Goal: Information Seeking & Learning: Learn about a topic

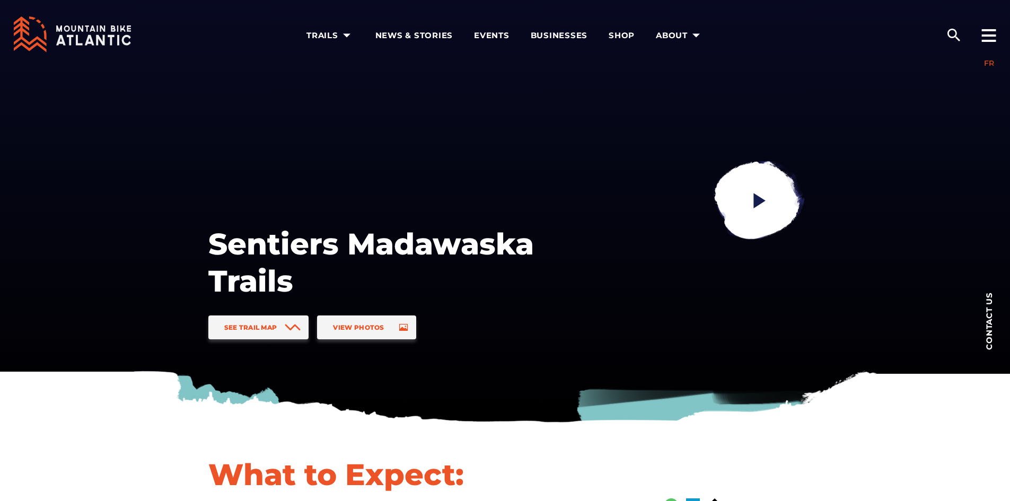
click at [989, 64] on link "FR" at bounding box center [989, 63] width 10 height 10
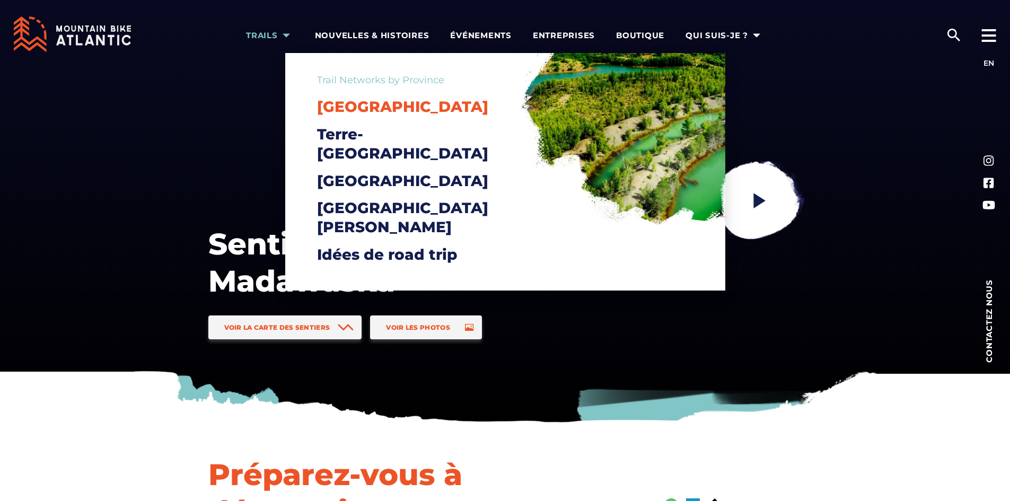
click at [348, 107] on span "[GEOGRAPHIC_DATA]" at bounding box center [402, 107] width 171 height 18
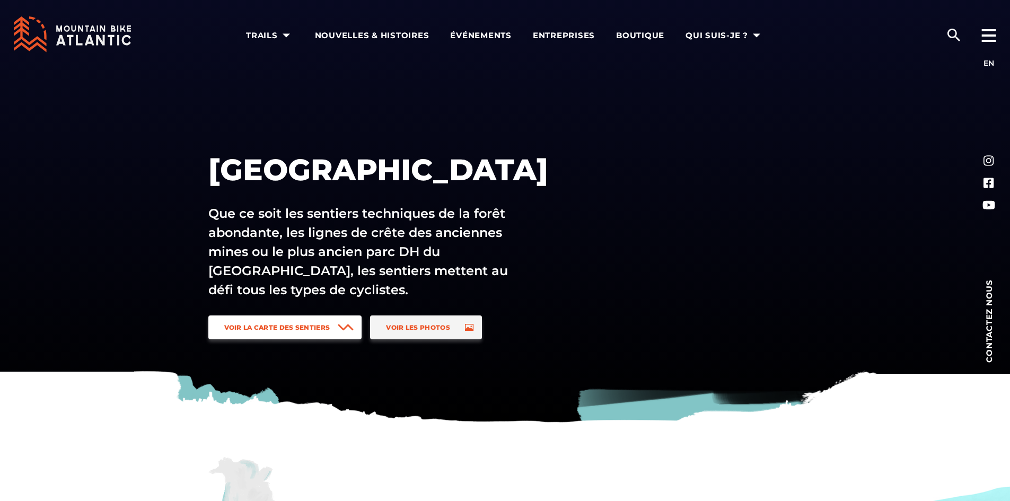
click at [294, 329] on span "Voir la carte des sentiers" at bounding box center [277, 327] width 106 height 8
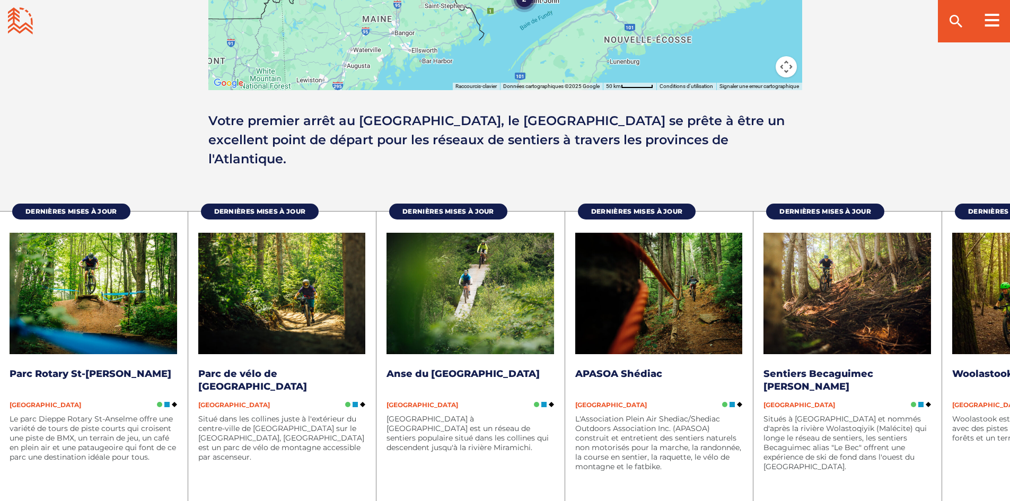
scroll to position [1335, 0]
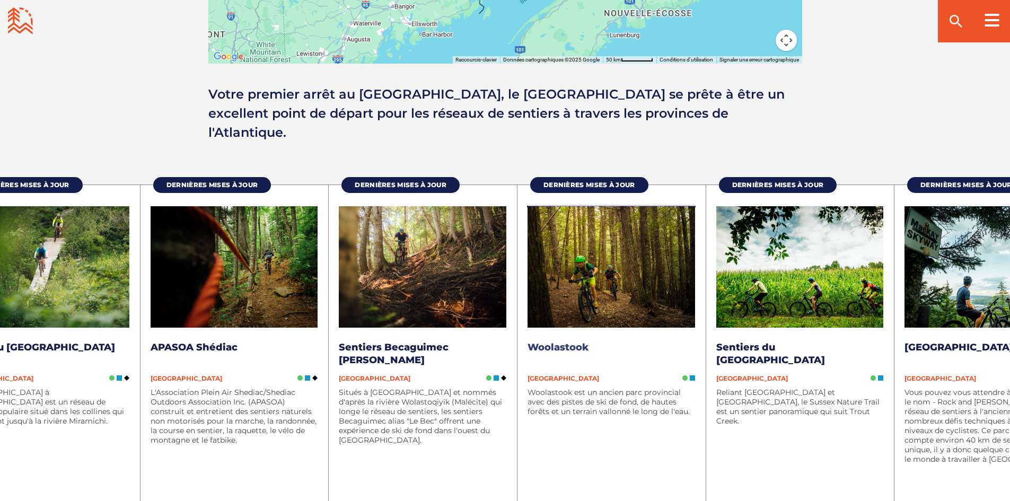
drag, startPoint x: 947, startPoint y: 312, endPoint x: 529, endPoint y: 328, distance: 418.6
click at [529, 328] on li "Dernières mises à jour Woolastook Nouveau-Brunswick Woolastook est un ancien pa…" at bounding box center [611, 363] width 189 height 358
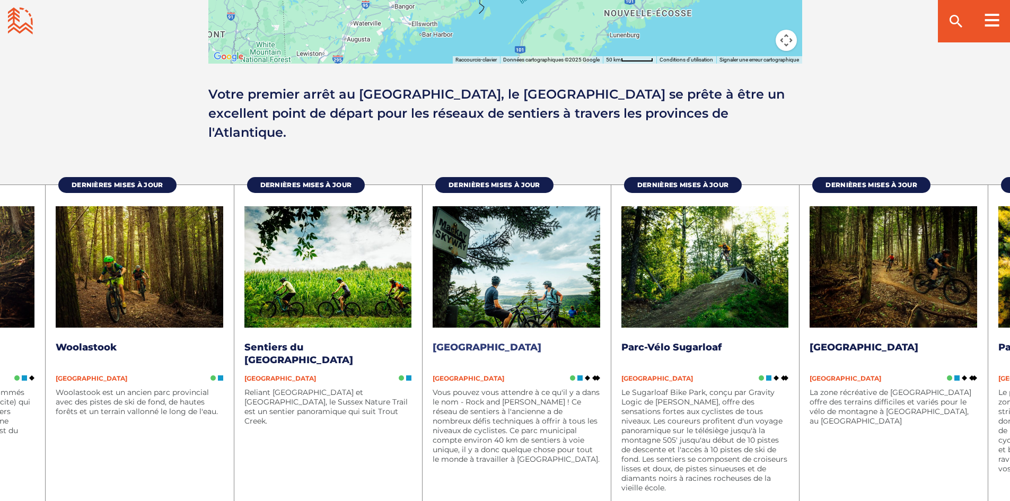
drag, startPoint x: 848, startPoint y: 311, endPoint x: 517, endPoint y: 316, distance: 331.4
click at [517, 316] on img at bounding box center [517, 266] width 168 height 121
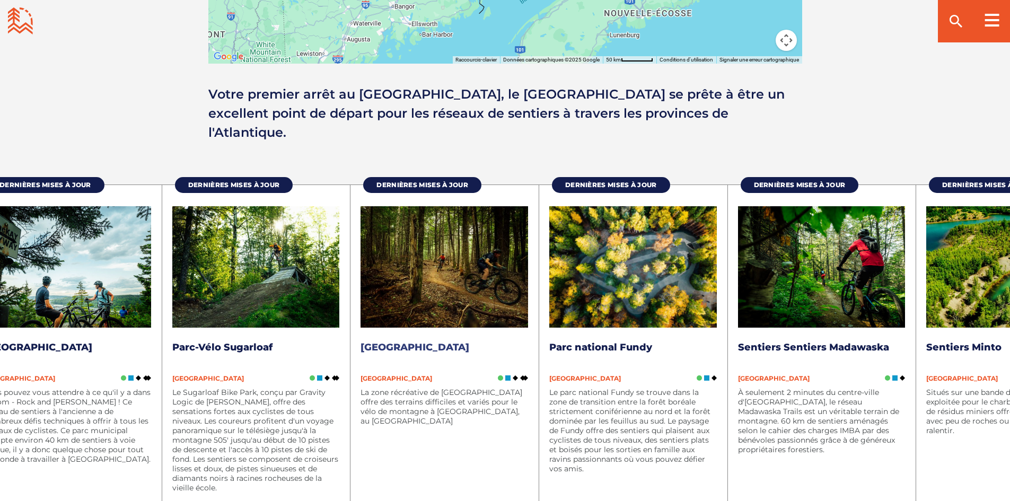
drag, startPoint x: 781, startPoint y: 314, endPoint x: 356, endPoint y: 287, distance: 426.6
click at [373, 289] on img at bounding box center [444, 266] width 168 height 121
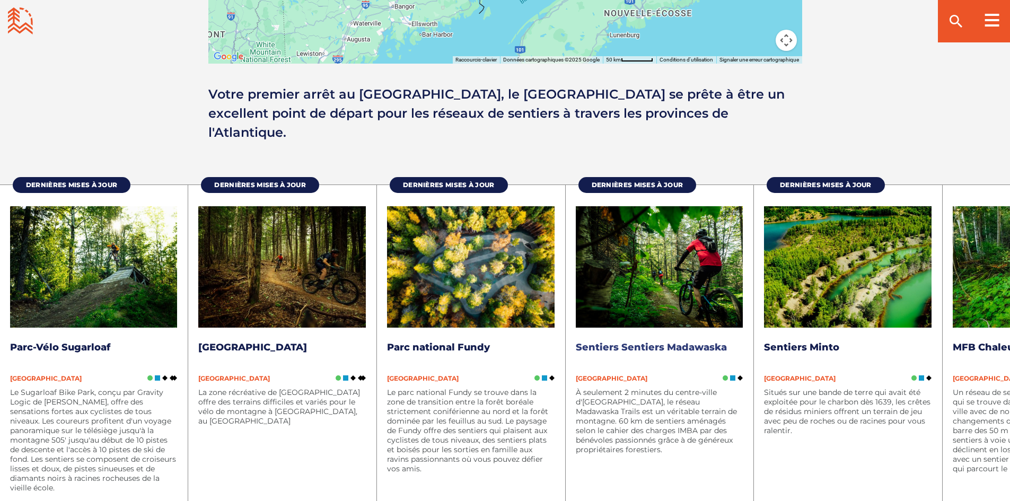
click at [692, 344] on link "Sentiers Sentiers Madawaska" at bounding box center [651, 347] width 151 height 12
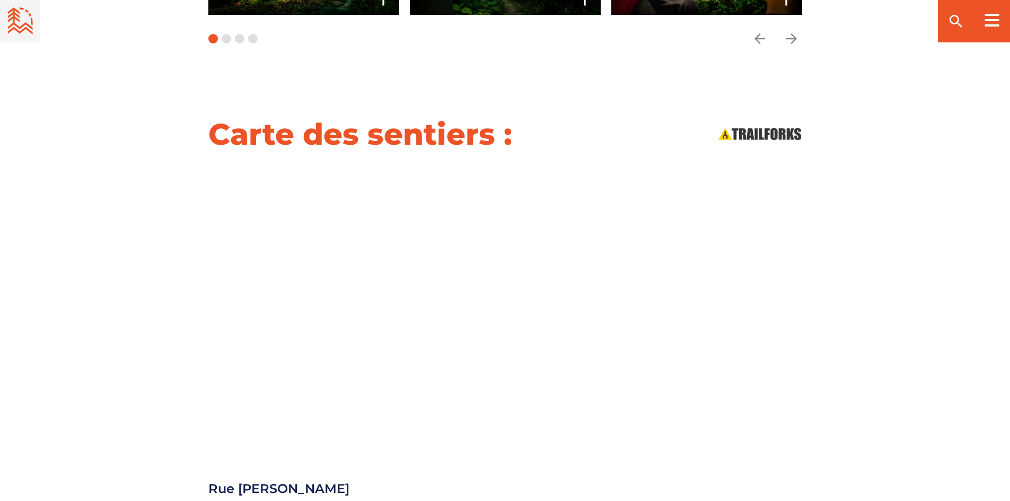
scroll to position [1060, 0]
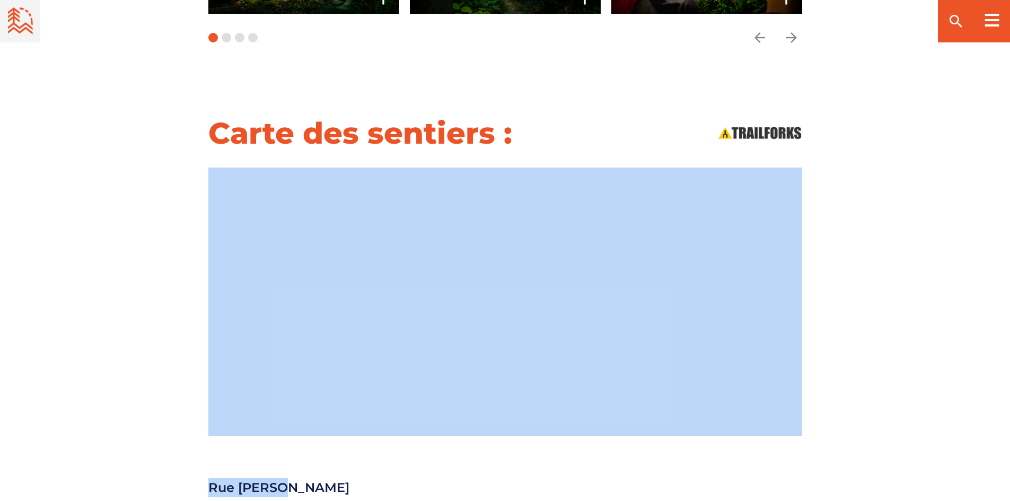
drag, startPoint x: 582, startPoint y: 425, endPoint x: 584, endPoint y: 416, distance: 9.3
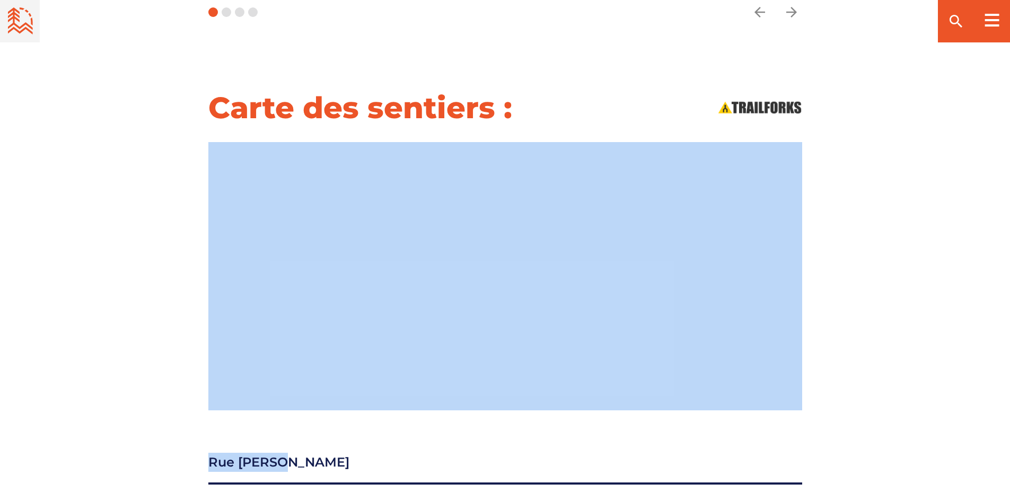
scroll to position [1007, 0]
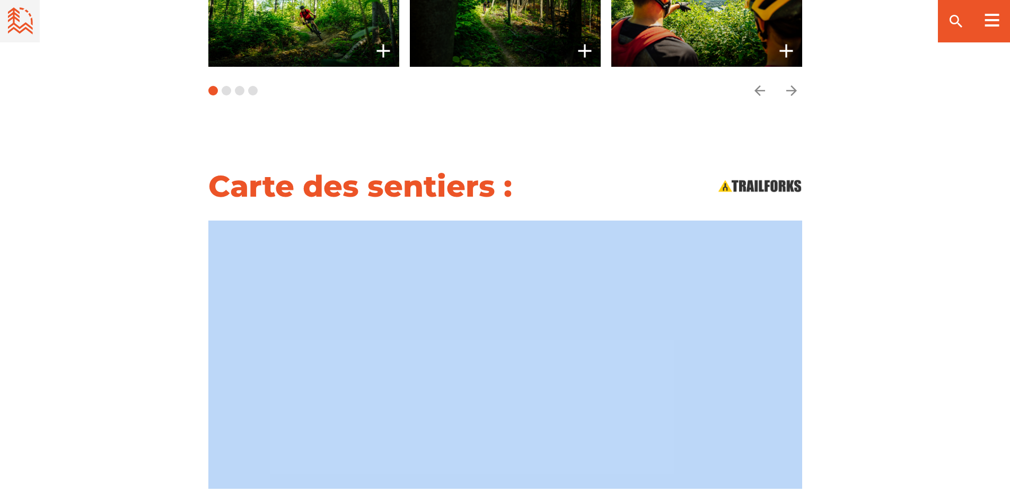
drag, startPoint x: 866, startPoint y: 344, endPoint x: 896, endPoint y: 336, distance: 31.8
click at [898, 342] on div "Carte des sentiers :" at bounding box center [505, 328] width 1010 height 321
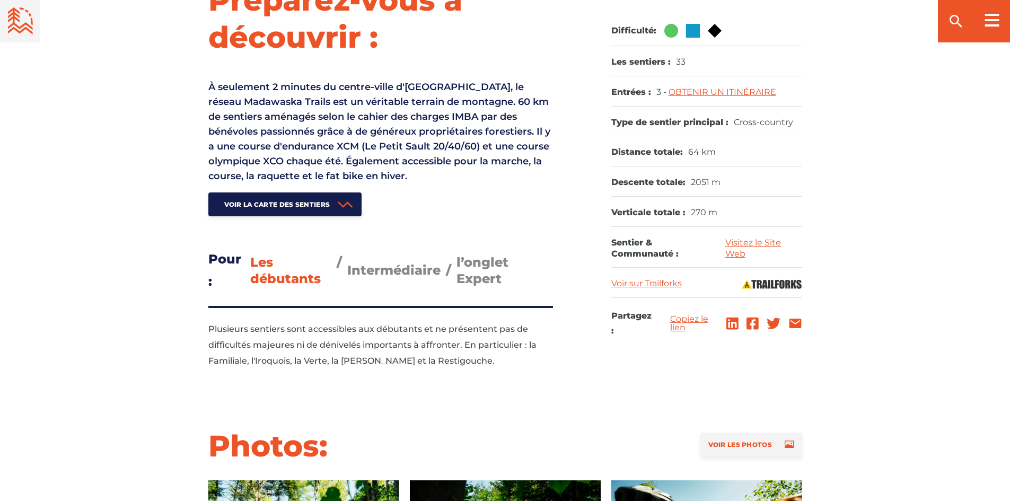
scroll to position [371, 0]
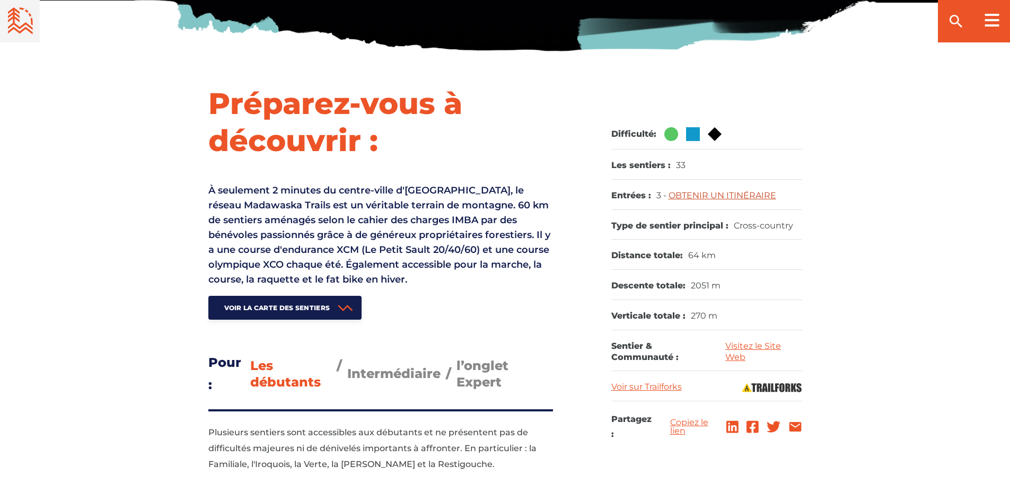
click at [743, 194] on link "OBTENIR UN ITINÉRAIRE" at bounding box center [723, 195] width 108 height 10
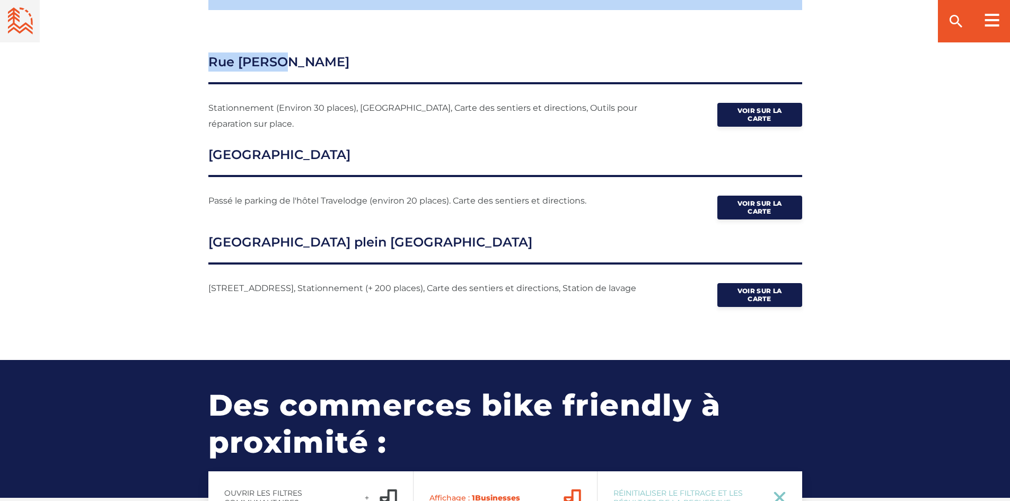
scroll to position [1523, 0]
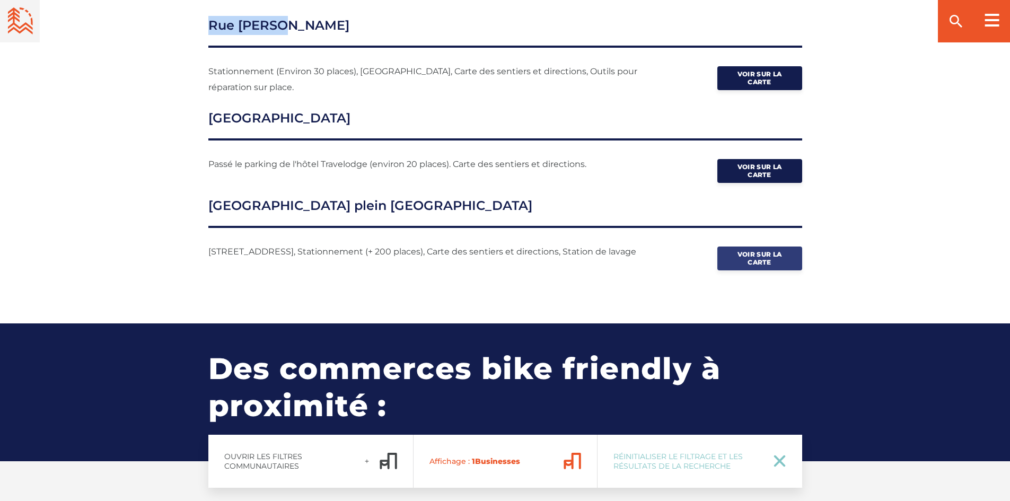
click at [775, 250] on span "Voir sur la carte" at bounding box center [759, 258] width 53 height 16
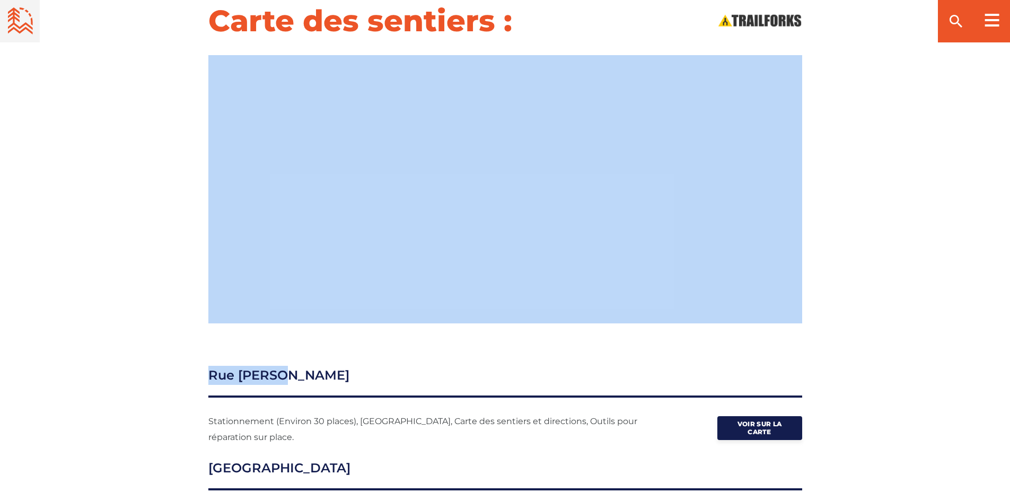
scroll to position [1257, 0]
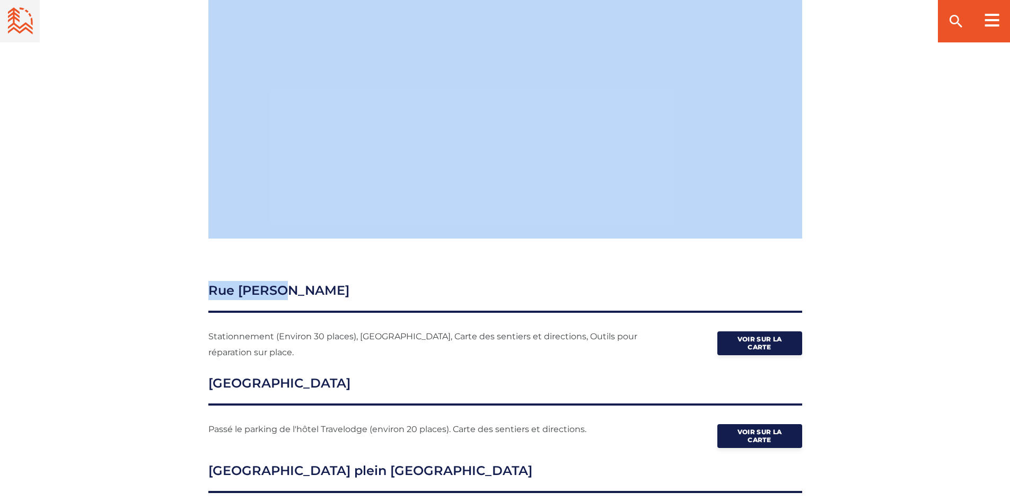
drag, startPoint x: 942, startPoint y: 239, endPoint x: 929, endPoint y: 245, distance: 14.0
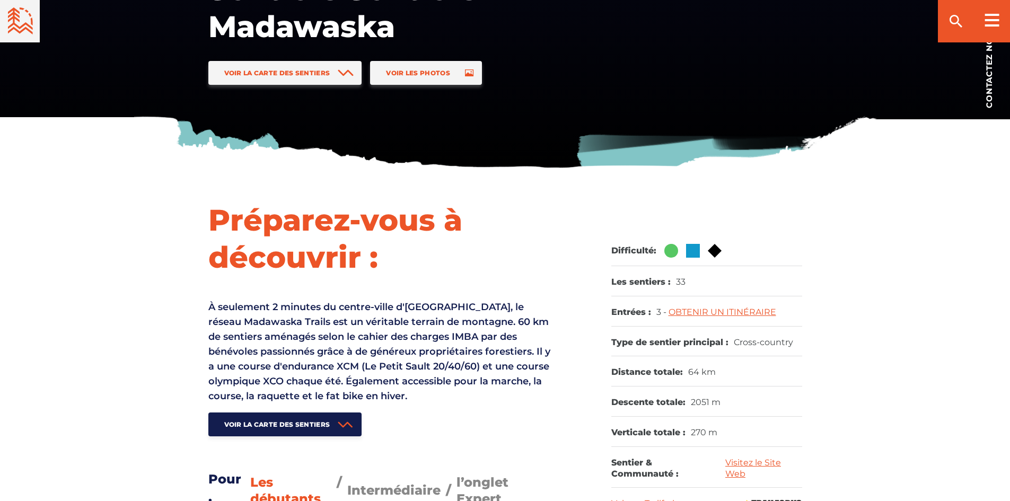
scroll to position [250, 0]
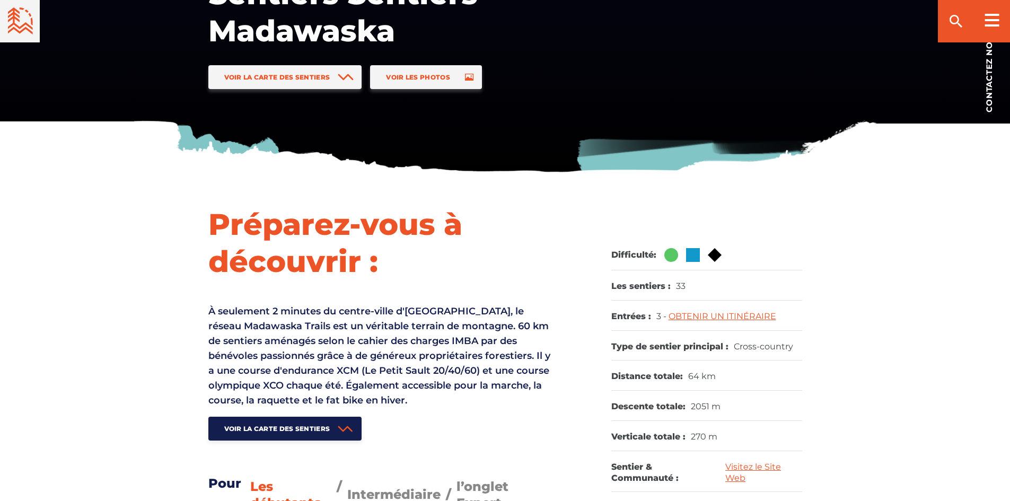
drag, startPoint x: 451, startPoint y: 172, endPoint x: 932, endPoint y: 381, distance: 524.2
click at [937, 380] on div "Préparez-vous à découvrir : À seulement 2 minutes du centre-ville d'Edmundston,…" at bounding box center [505, 407] width 1010 height 403
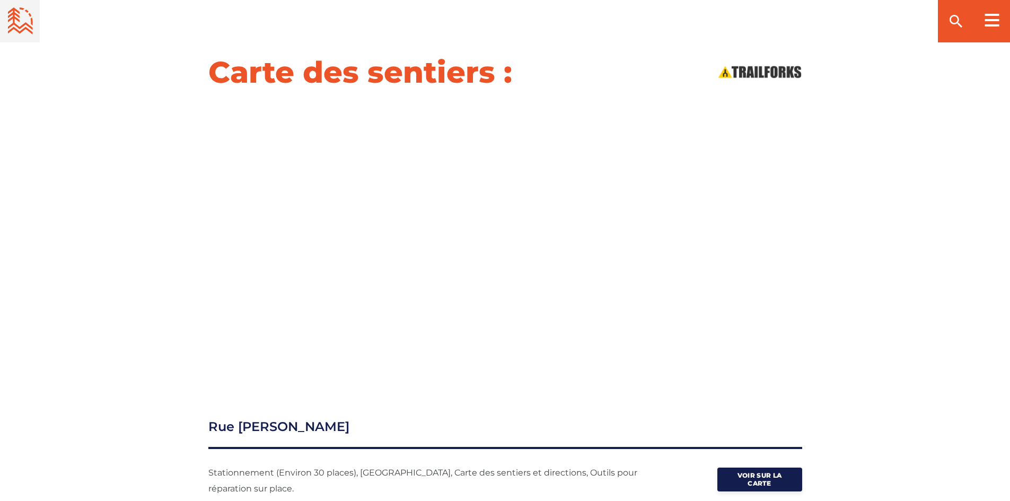
scroll to position [1045, 0]
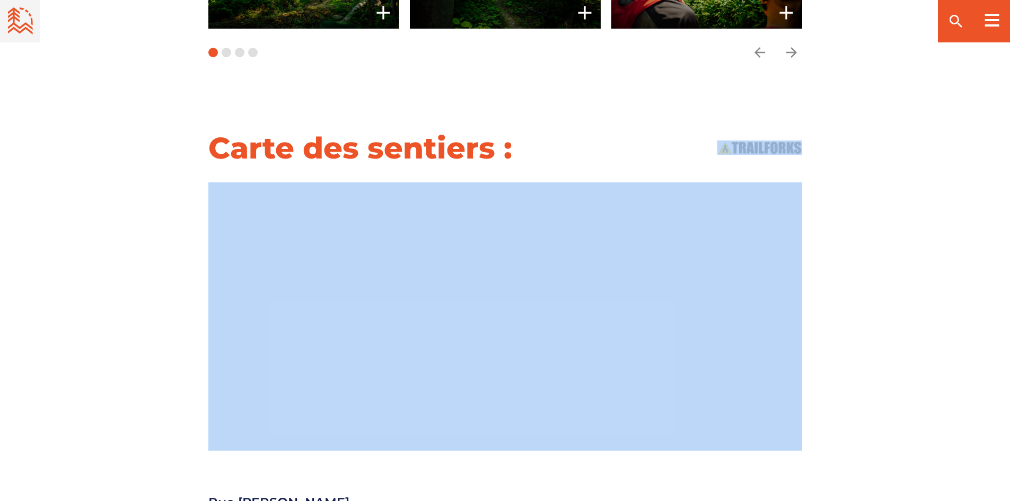
drag, startPoint x: 586, startPoint y: 106, endPoint x: 604, endPoint y: 170, distance: 66.1
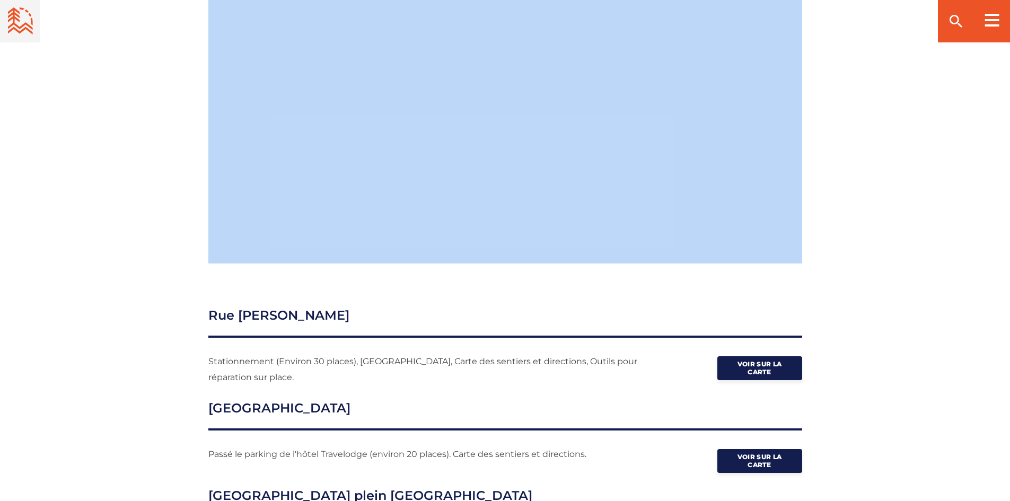
scroll to position [1253, 0]
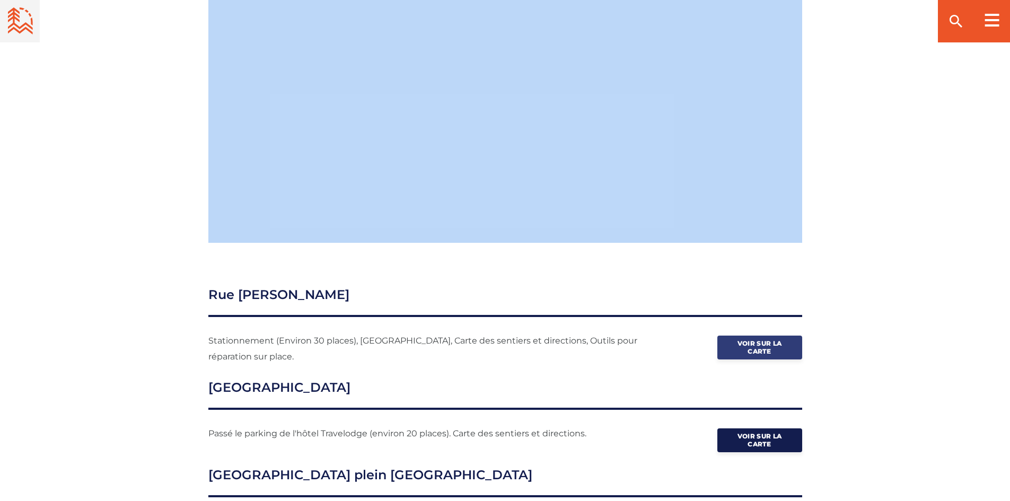
click at [745, 339] on span "Voir sur la carte" at bounding box center [759, 347] width 53 height 16
click at [770, 432] on span "Voir sur la carte" at bounding box center [759, 440] width 53 height 16
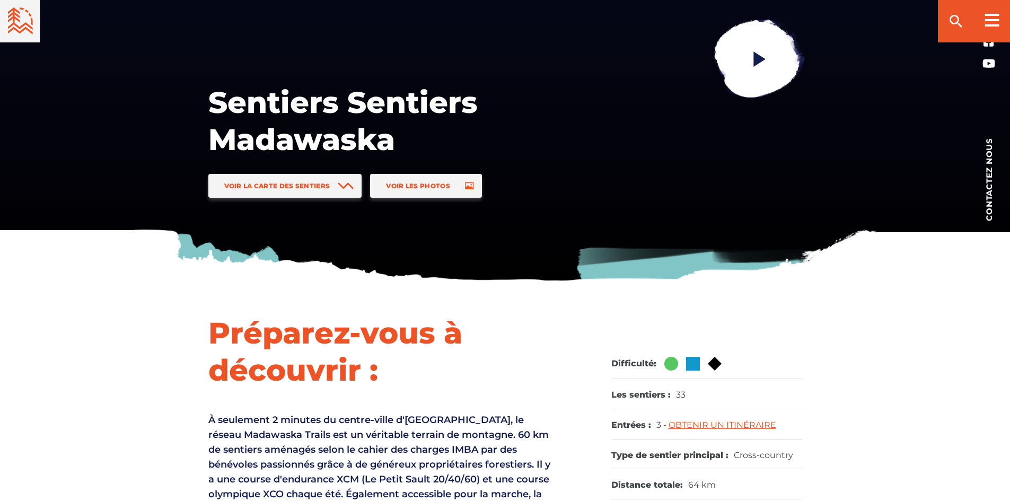
scroll to position [140, 0]
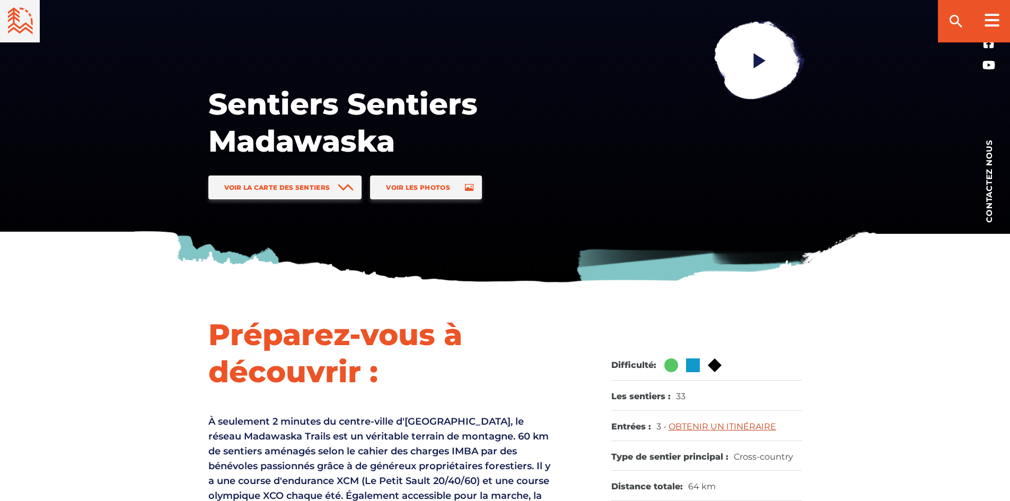
click at [735, 426] on link "OBTENIR UN ITINÉRAIRE" at bounding box center [723, 426] width 108 height 10
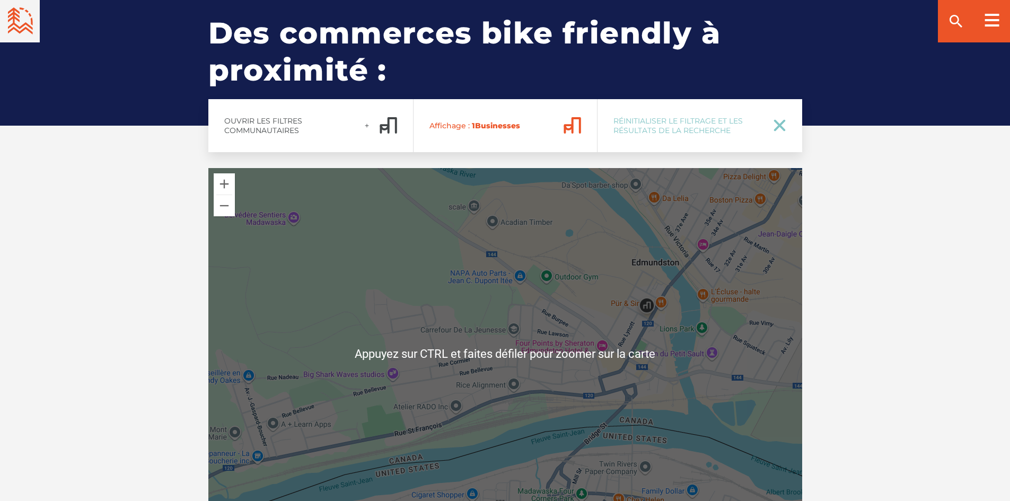
scroll to position [1841, 0]
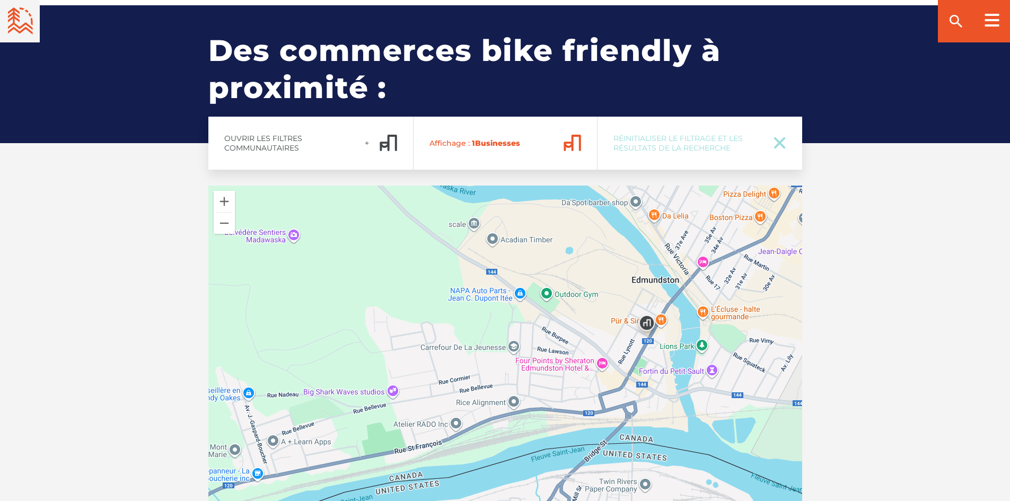
click at [715, 134] on span "Réinitialiser le filtrage et les résultats de la recherche" at bounding box center [686, 143] width 146 height 19
checkbox input "true"
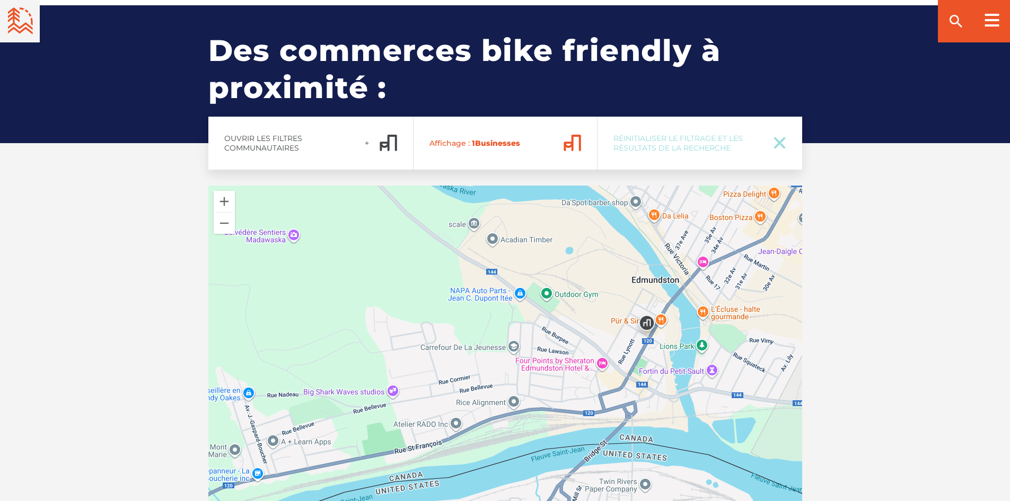
checkbox input "true"
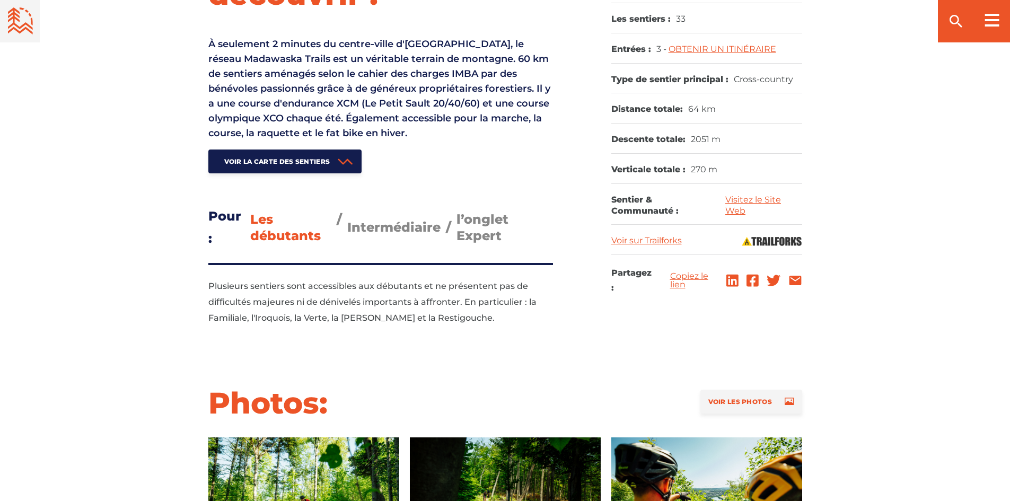
scroll to position [515, 0]
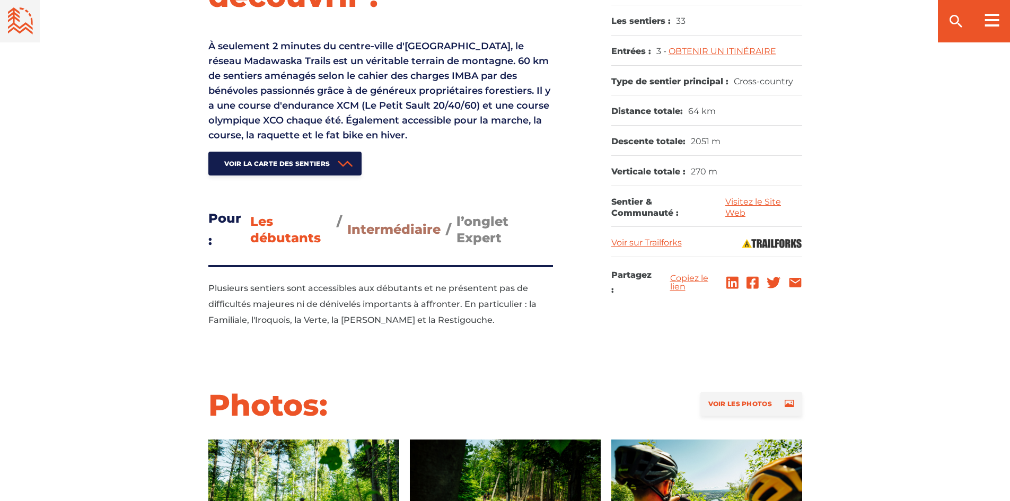
click at [399, 232] on span "Intermédiaire" at bounding box center [393, 229] width 93 height 15
click at [347, 221] on input "Intermédiaire" at bounding box center [347, 221] width 0 height 0
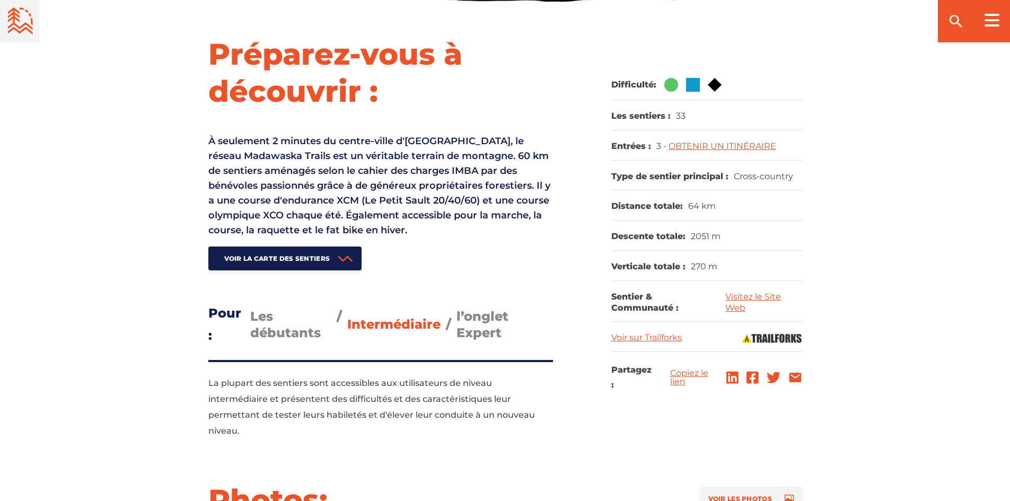
scroll to position [409, 0]
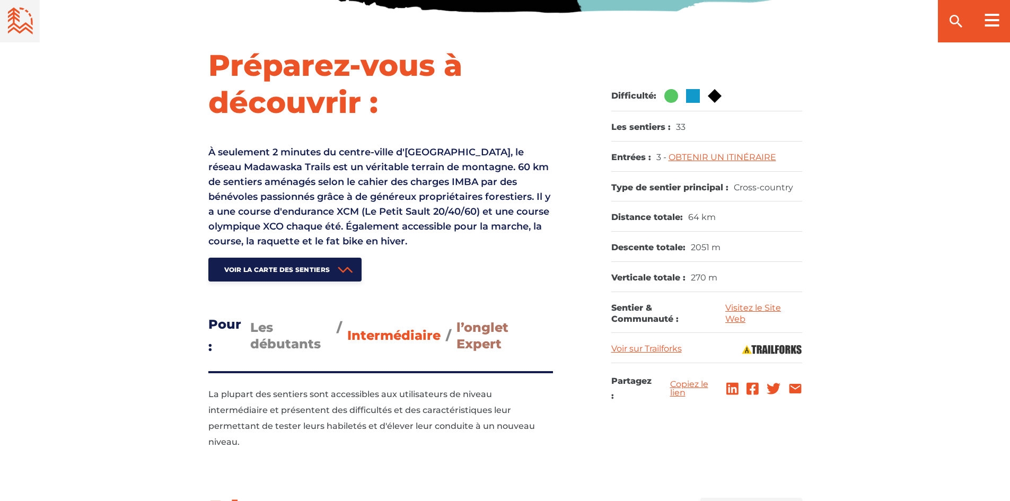
click at [463, 341] on span "l’onglet Expert" at bounding box center [482, 336] width 52 height 32
click at [456, 319] on input "l’onglet Expert" at bounding box center [456, 319] width 0 height 0
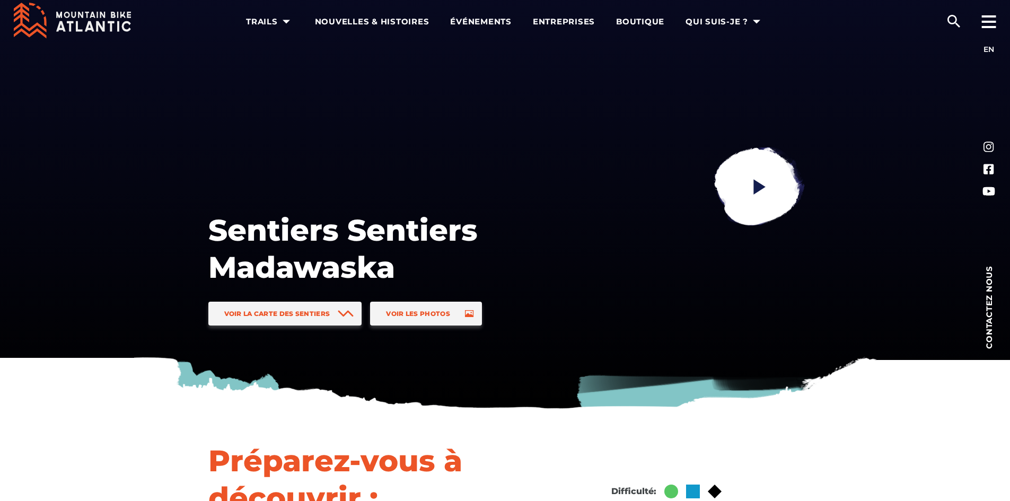
scroll to position [0, 0]
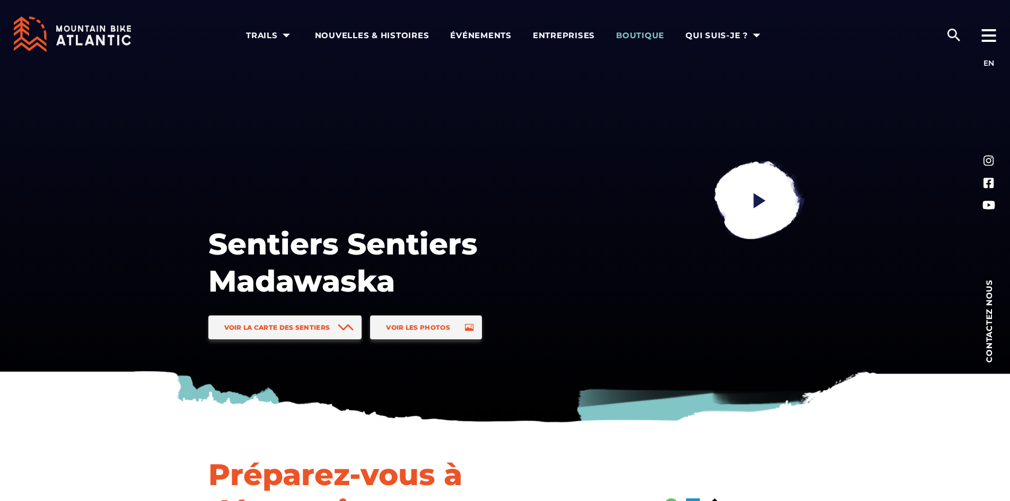
click at [656, 35] on span "Boutique" at bounding box center [640, 35] width 48 height 11
click at [989, 30] on rect at bounding box center [989, 30] width 14 height 2
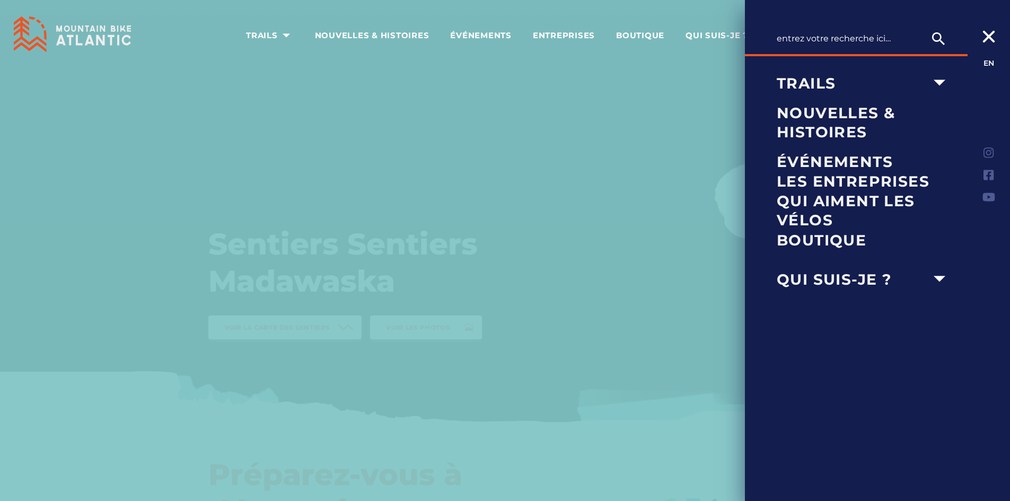
click at [662, 174] on div at bounding box center [505, 250] width 1010 height 501
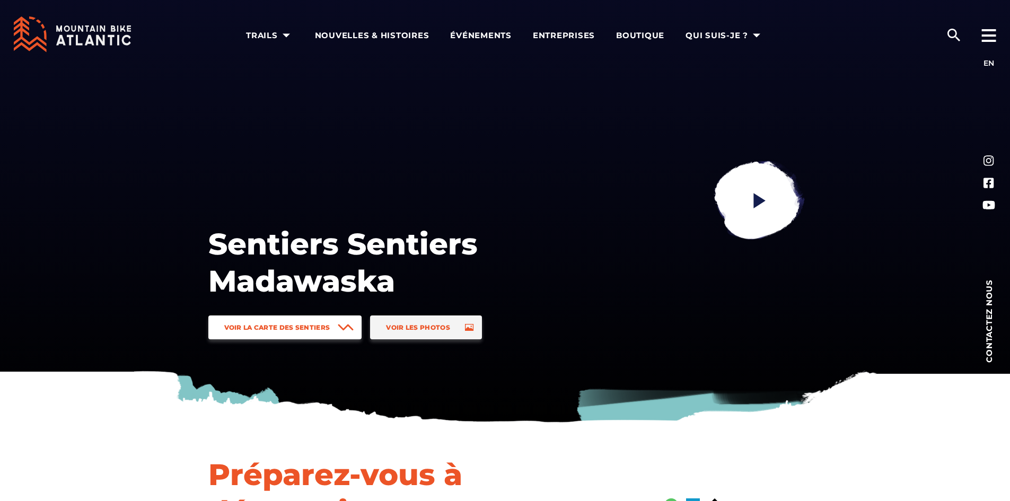
click at [340, 324] on icon at bounding box center [346, 327] width 16 height 7
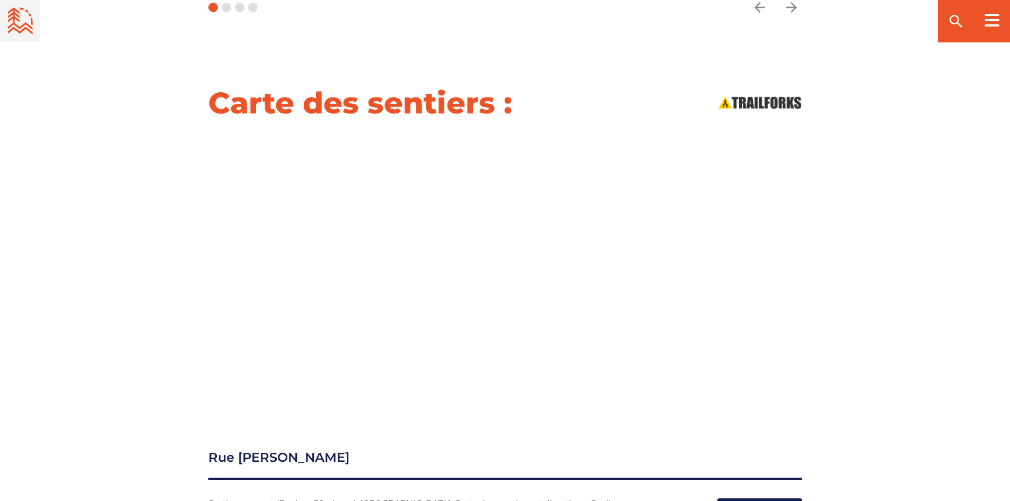
scroll to position [1159, 0]
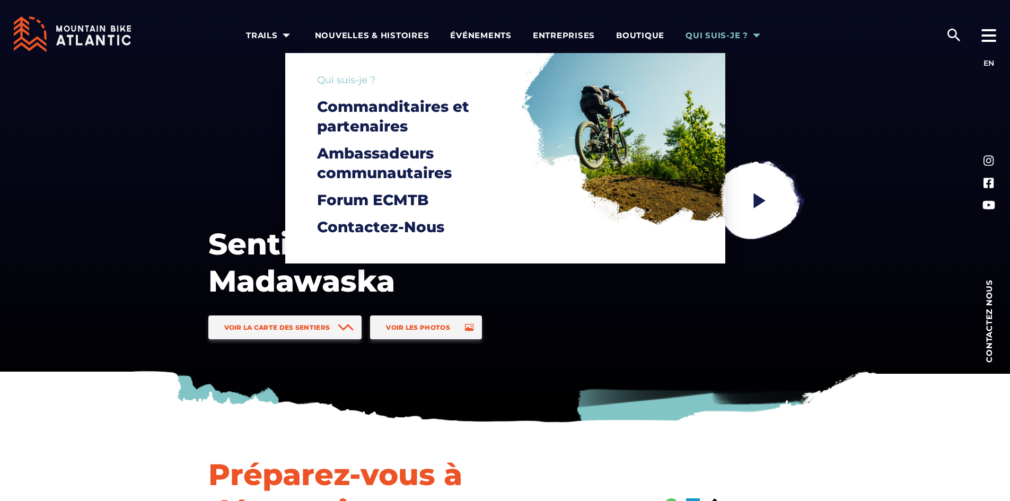
click at [715, 37] on span "Qui suis-je ?" at bounding box center [724, 35] width 78 height 11
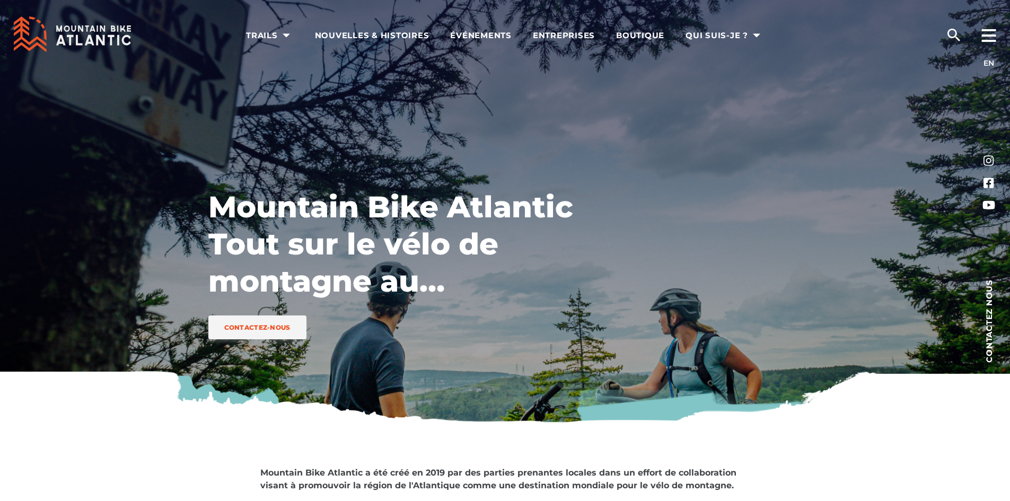
click at [903, 61] on div "Trails Trail Networks by Province Nouveau-Brunswick Terre-Neuve-et-Labrador Nou…" at bounding box center [505, 34] width 1010 height 69
click at [581, 32] on span "Entreprises" at bounding box center [564, 35] width 62 height 11
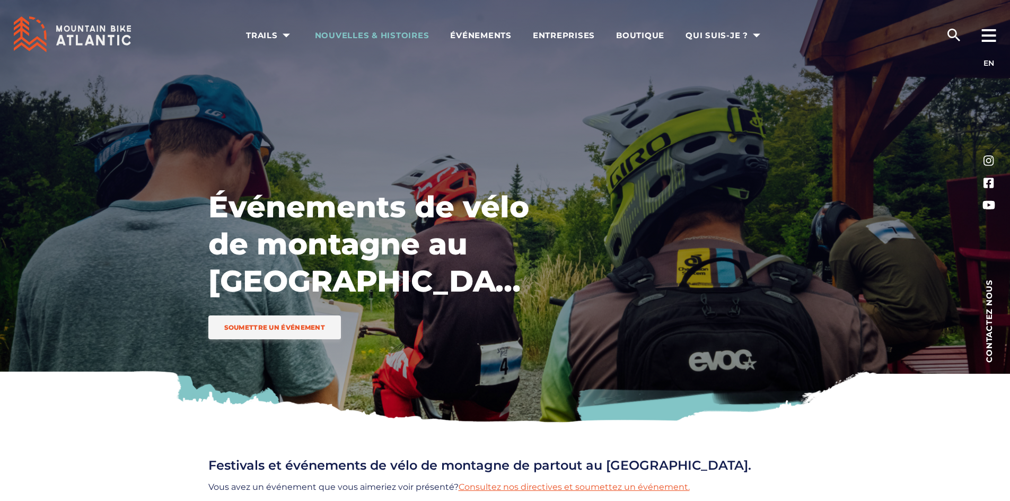
click at [428, 33] on span "Nouvelles & Histoires" at bounding box center [372, 35] width 115 height 11
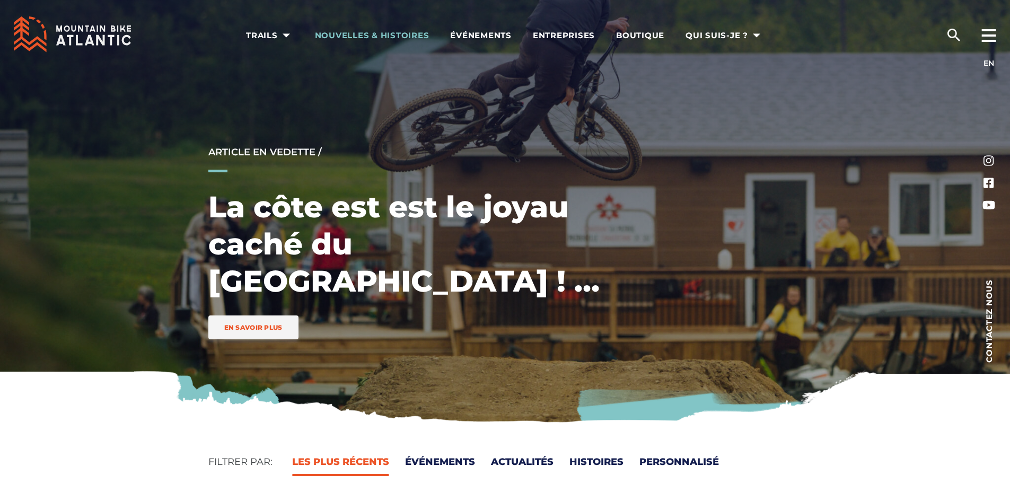
click at [377, 33] on span "Nouvelles & Histoires" at bounding box center [372, 35] width 115 height 11
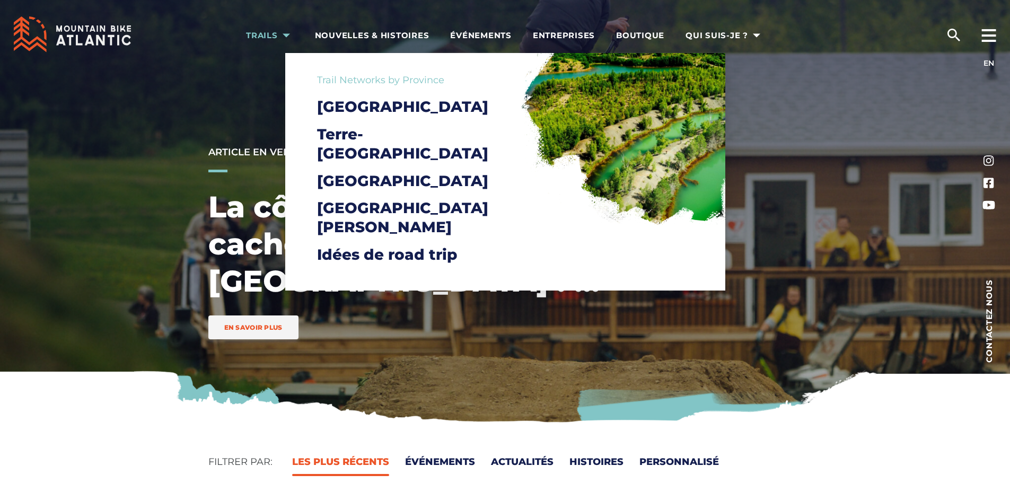
click at [276, 34] on span "Trails" at bounding box center [270, 35] width 48 height 11
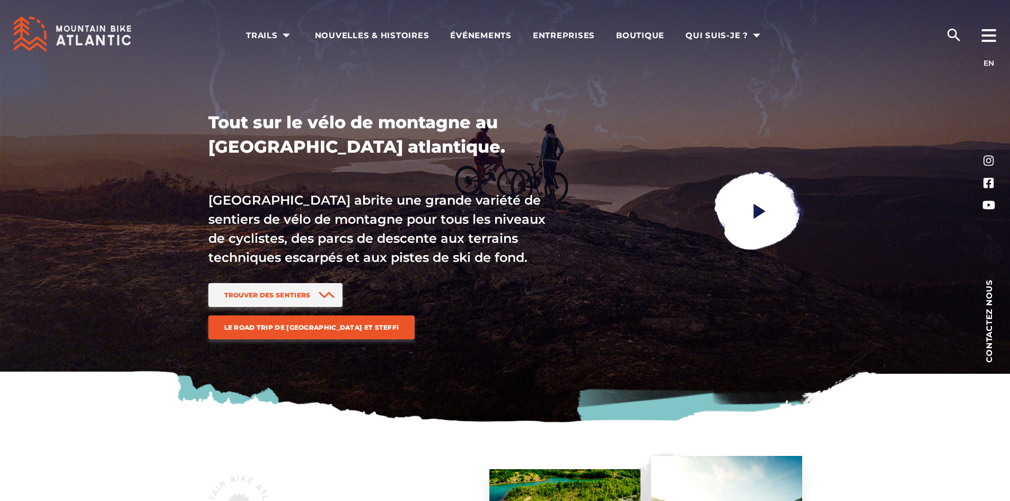
click at [218, 41] on div "Trails Trail Networks by Province Nouveau-Brunswick Terre-Neuve-et-Labrador Nou…" at bounding box center [505, 34] width 1010 height 69
click at [952, 34] on icon "search" at bounding box center [953, 35] width 17 height 17
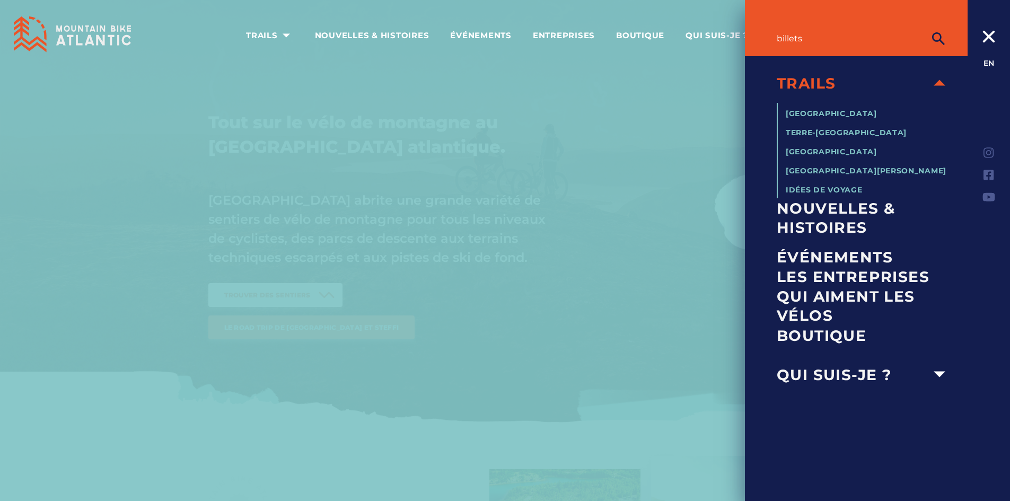
type input "billets"
click at [925, 28] on button "submit" at bounding box center [938, 38] width 27 height 21
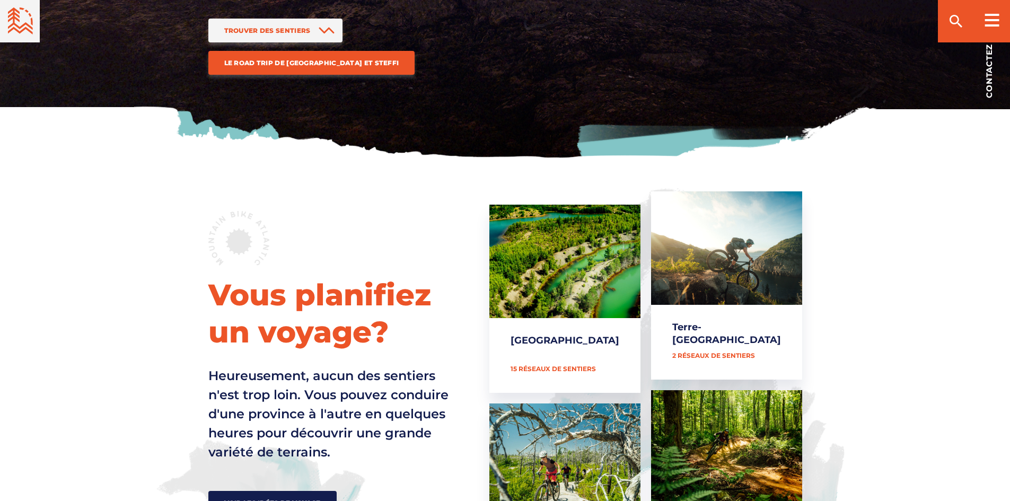
scroll to position [265, 0]
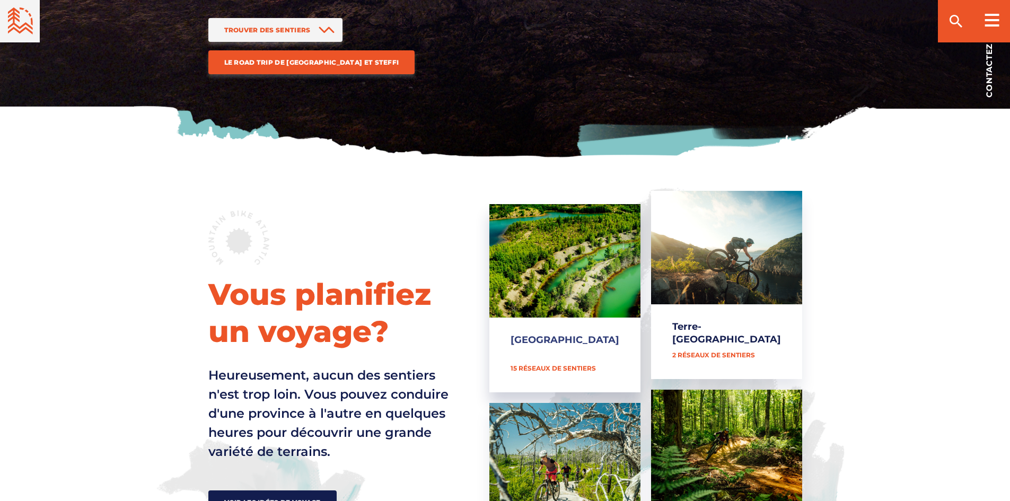
click at [550, 340] on link "[GEOGRAPHIC_DATA]" at bounding box center [564, 298] width 151 height 188
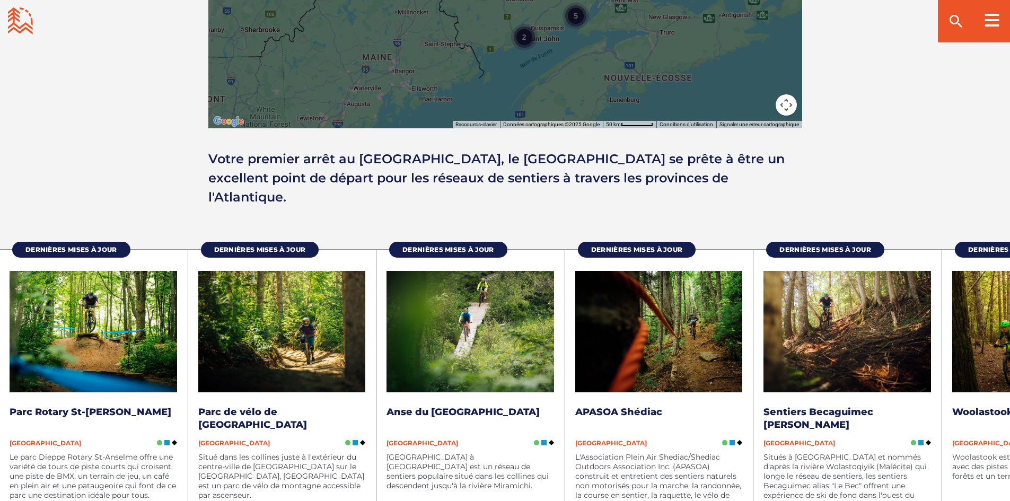
scroll to position [1272, 0]
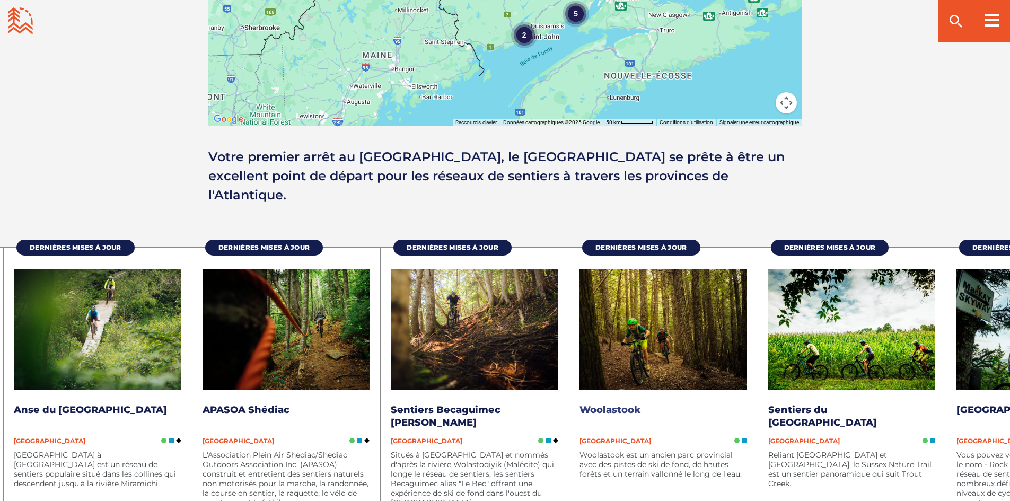
drag, startPoint x: 949, startPoint y: 374, endPoint x: 563, endPoint y: 374, distance: 386.5
click at [569, 375] on li "Dernières mises à jour Woolastook Nouveau-Brunswick Woolastook est un ancien pa…" at bounding box center [663, 426] width 189 height 358
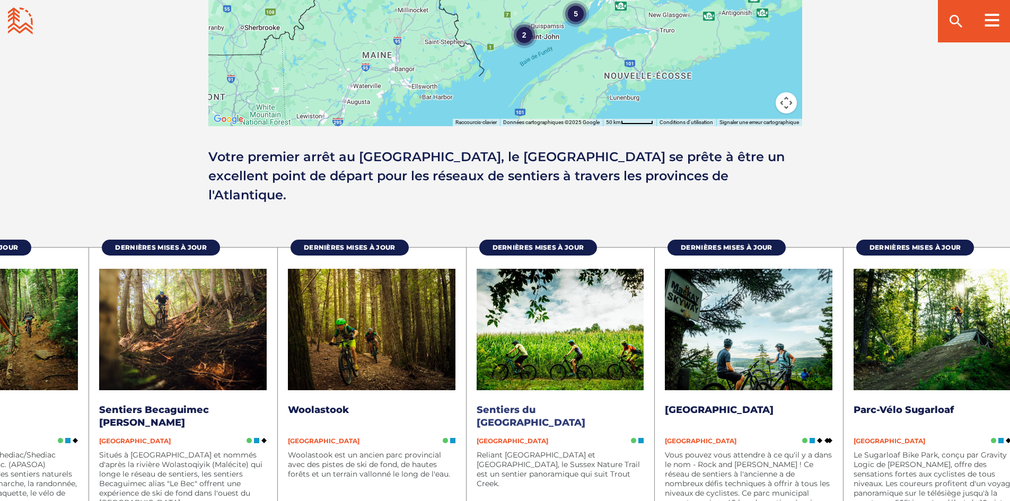
drag, startPoint x: 753, startPoint y: 373, endPoint x: 462, endPoint y: 368, distance: 290.5
click at [462, 369] on li "Dernières mises à jour Woolastook Nouveau-Brunswick Woolastook est un ancien pa…" at bounding box center [371, 426] width 189 height 358
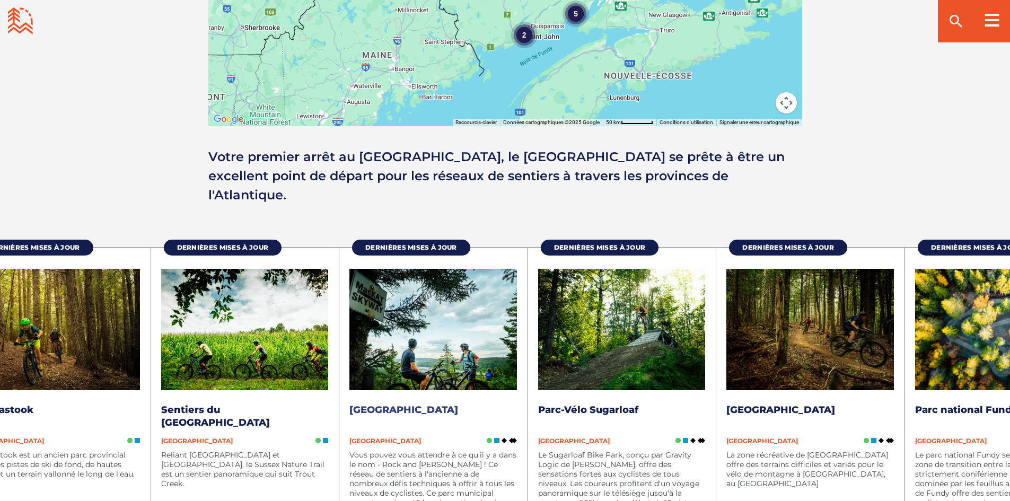
drag, startPoint x: 741, startPoint y: 377, endPoint x: 515, endPoint y: 365, distance: 226.2
click at [515, 365] on img at bounding box center [433, 329] width 168 height 121
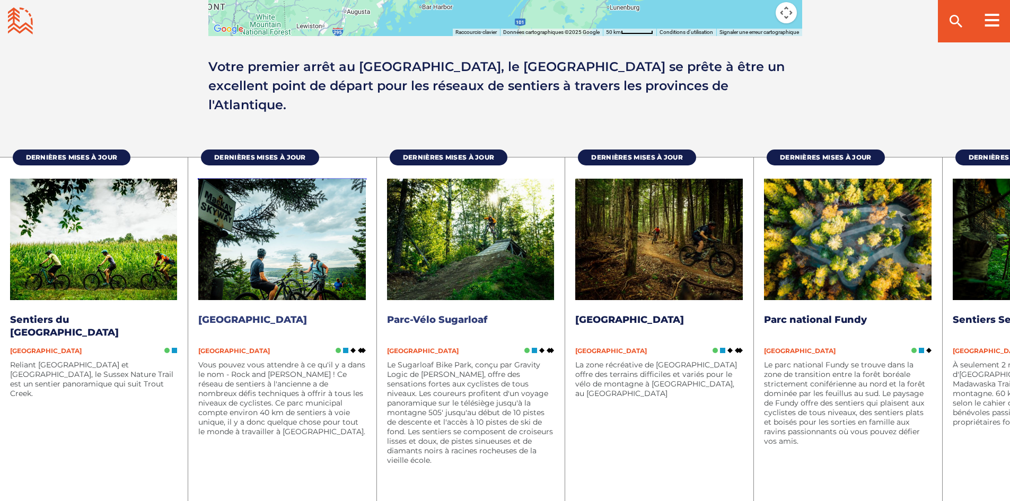
scroll to position [1378, 0]
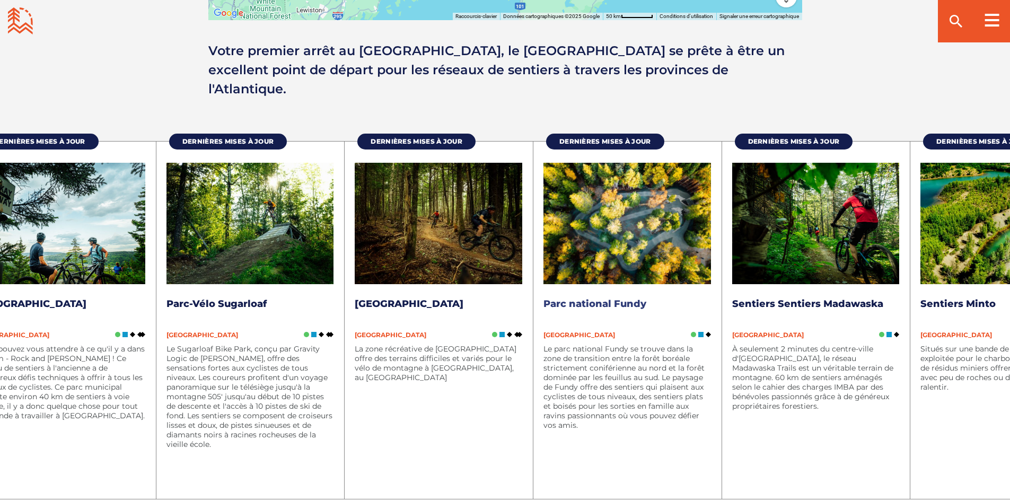
drag, startPoint x: 755, startPoint y: 434, endPoint x: 534, endPoint y: 432, distance: 221.1
click at [543, 432] on div "Le parc national Fundy se trouve dans la zone de transition entre la forêt boré…" at bounding box center [627, 411] width 168 height 134
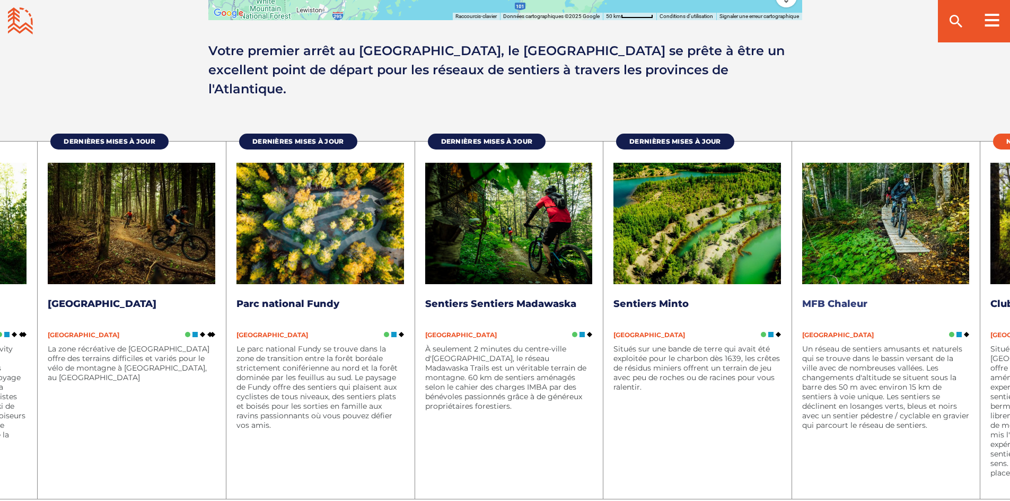
drag, startPoint x: 961, startPoint y: 413, endPoint x: 810, endPoint y: 415, distance: 151.1
click at [810, 415] on p "Un réseau de sentiers amusants et naturels qui se trouve dans le bassin versant…" at bounding box center [886, 387] width 168 height 86
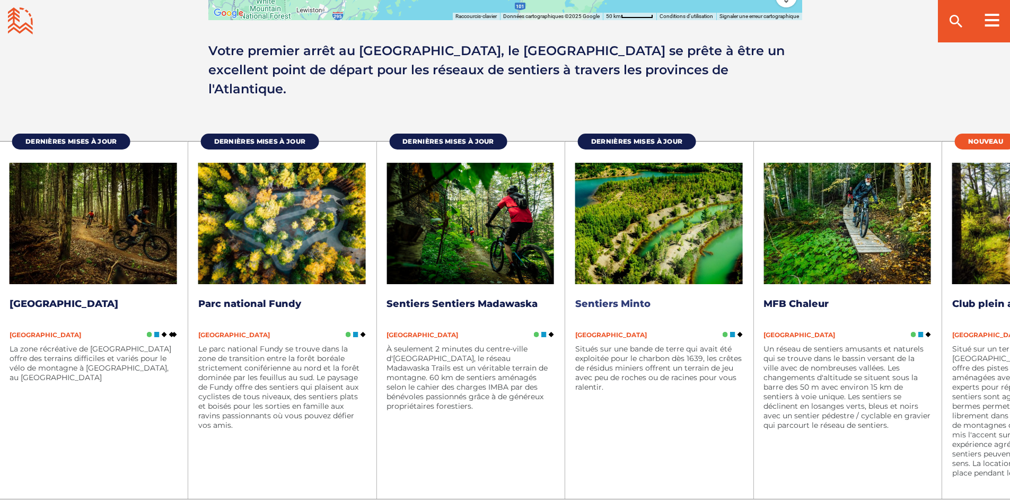
click at [638, 277] on img at bounding box center [659, 223] width 168 height 121
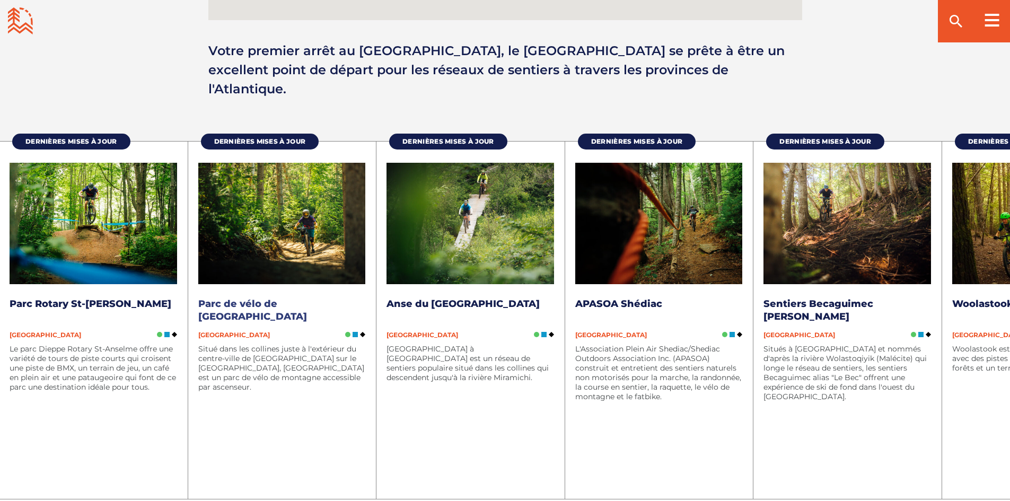
scroll to position [1378, 0]
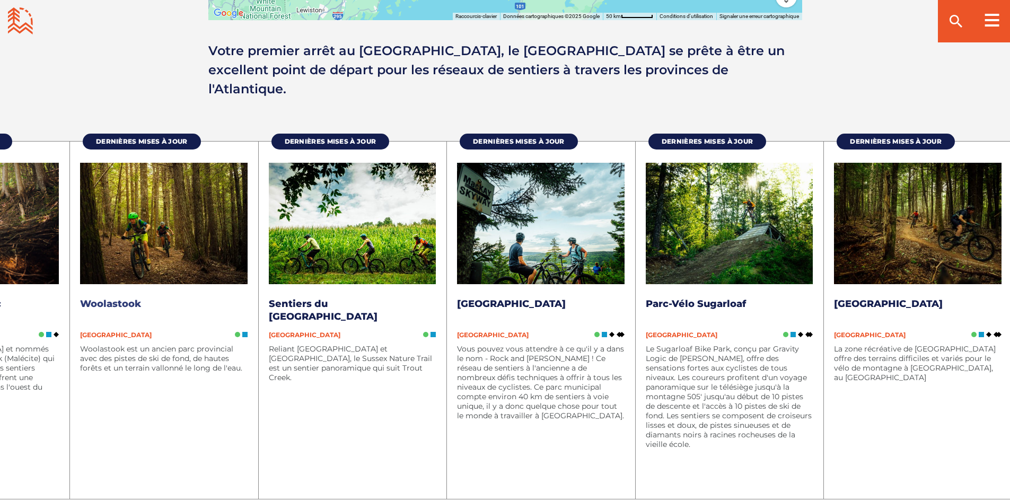
drag, startPoint x: 972, startPoint y: 439, endPoint x: 135, endPoint y: 376, distance: 840.0
click at [80, 393] on div "Woolastook est un ancien parc provincial avec des pistes de ski de fond, de hau…" at bounding box center [164, 411] width 168 height 134
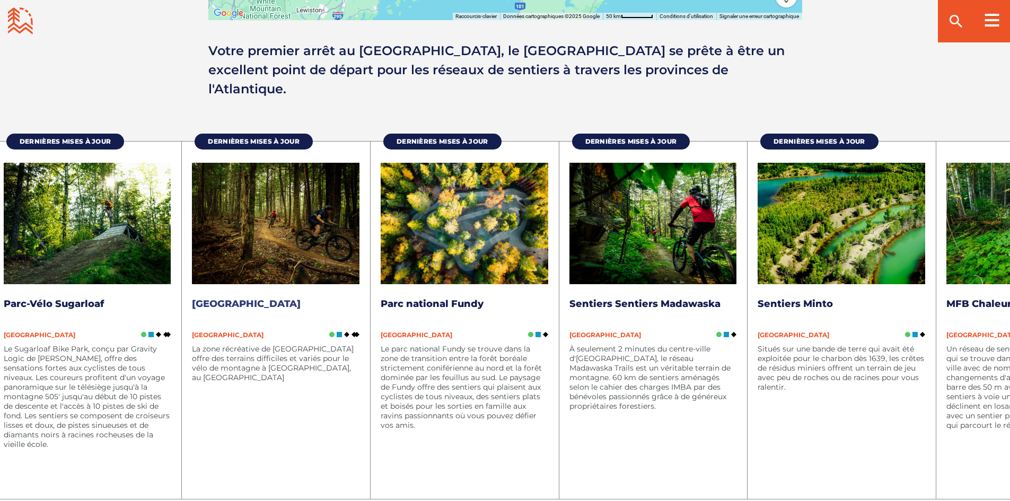
drag, startPoint x: 665, startPoint y: 423, endPoint x: 185, endPoint y: 156, distance: 549.2
click at [121, 350] on p "Le Sugarloaf Bike Park, conçu par Gravity Logic de [PERSON_NAME], offre des sen…" at bounding box center [88, 396] width 168 height 105
